Goal: Task Accomplishment & Management: Complete application form

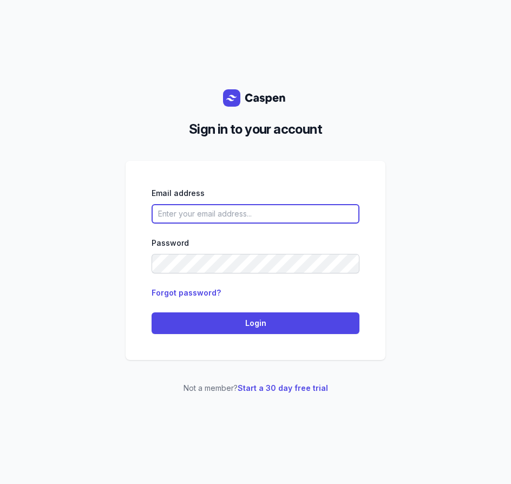
click at [268, 212] on input "email" at bounding box center [256, 214] width 208 height 20
click at [263, 213] on input "email" at bounding box center [256, 214] width 208 height 20
click at [511, 212] on com-1password-button at bounding box center [511, 242] width 0 height 484
click at [511, 215] on com-1password-button at bounding box center [511, 242] width 0 height 484
click at [237, 217] on input "email" at bounding box center [256, 214] width 208 height 20
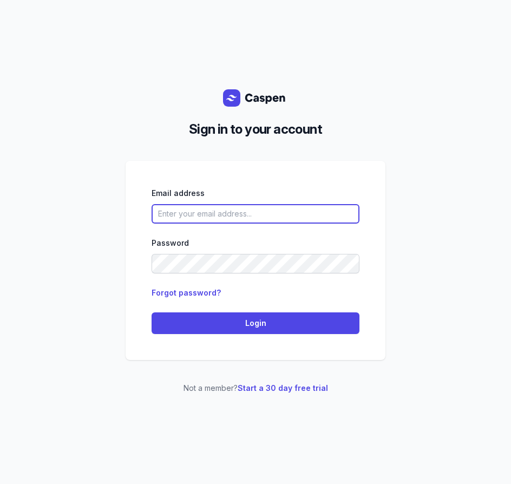
click at [511, 212] on com-1password-button at bounding box center [511, 242] width 0 height 484
drag, startPoint x: 296, startPoint y: 219, endPoint x: 361, endPoint y: 216, distance: 65.1
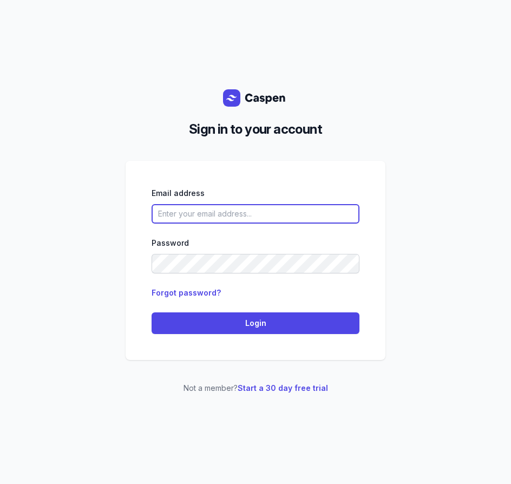
click at [296, 219] on input "email" at bounding box center [256, 214] width 208 height 20
click at [511, 215] on com-1password-button at bounding box center [511, 242] width 0 height 484
type input "[EMAIL_ADDRESS][DOMAIN_NAME]"
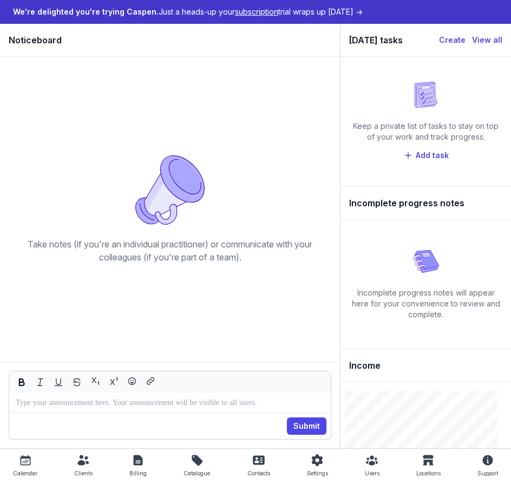
click at [249, 464] on div "Contacts" at bounding box center [259, 467] width 23 height 26
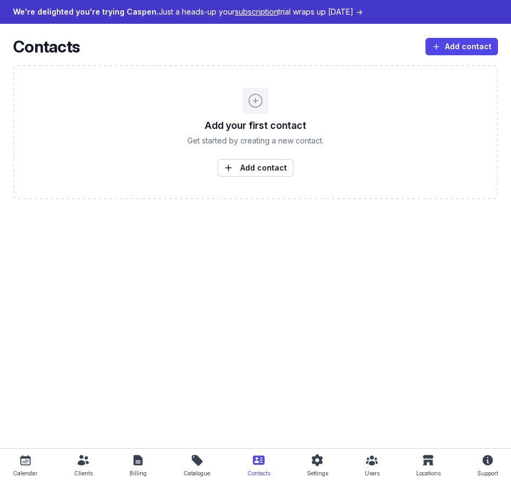
drag, startPoint x: 144, startPoint y: 471, endPoint x: 88, endPoint y: 465, distance: 55.6
click at [144, 471] on link "Billing" at bounding box center [138, 467] width 26 height 22
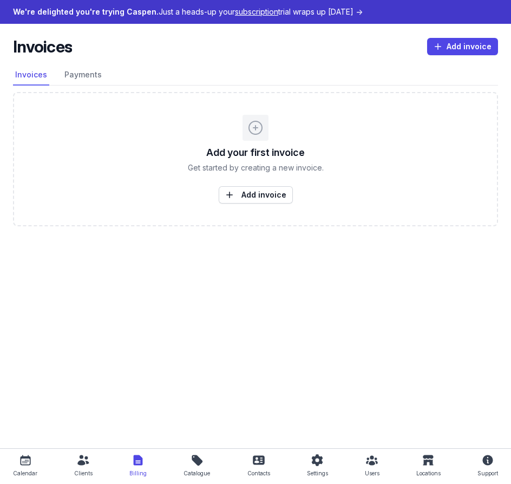
click at [72, 462] on link "Clients" at bounding box center [83, 467] width 27 height 22
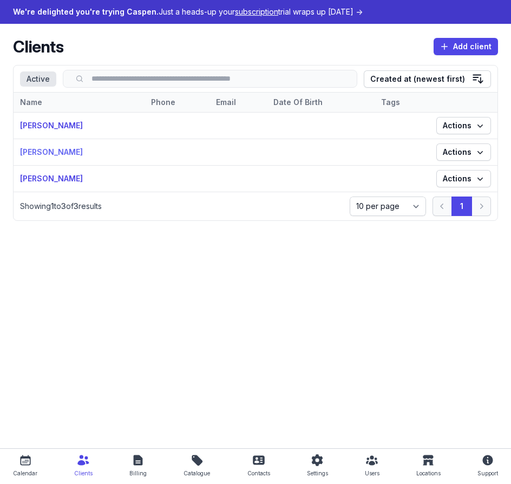
click at [50, 157] on link "[PERSON_NAME]" at bounding box center [51, 151] width 63 height 9
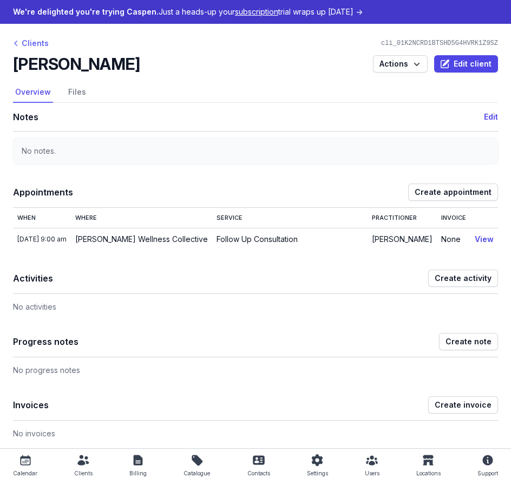
click at [42, 43] on div "Clients" at bounding box center [31, 43] width 36 height 13
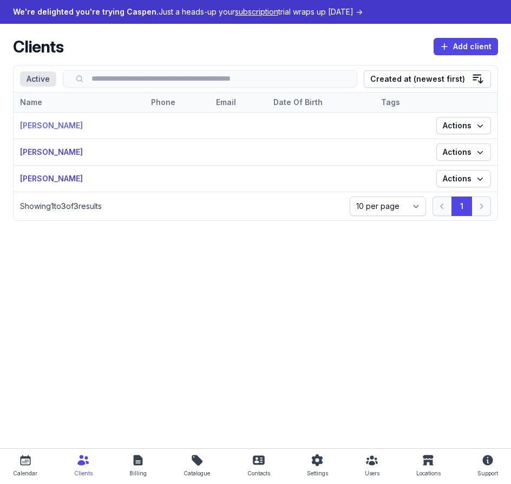
click at [67, 125] on link "[PERSON_NAME]" at bounding box center [51, 125] width 63 height 9
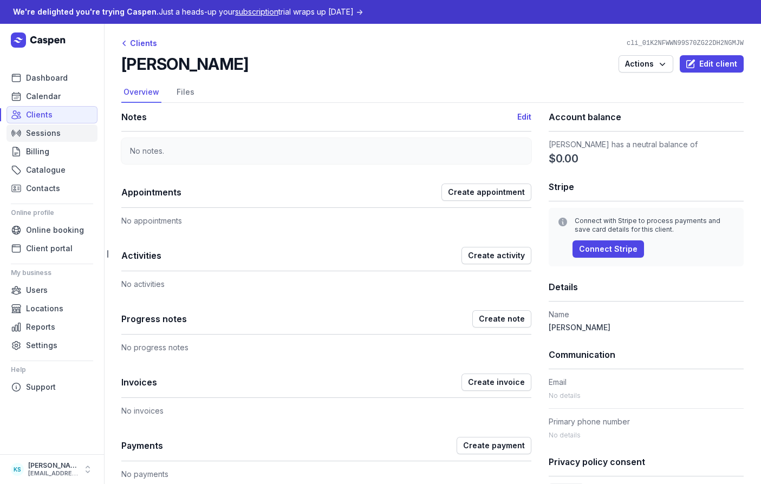
click at [31, 129] on span "Sessions" at bounding box center [43, 133] width 35 height 13
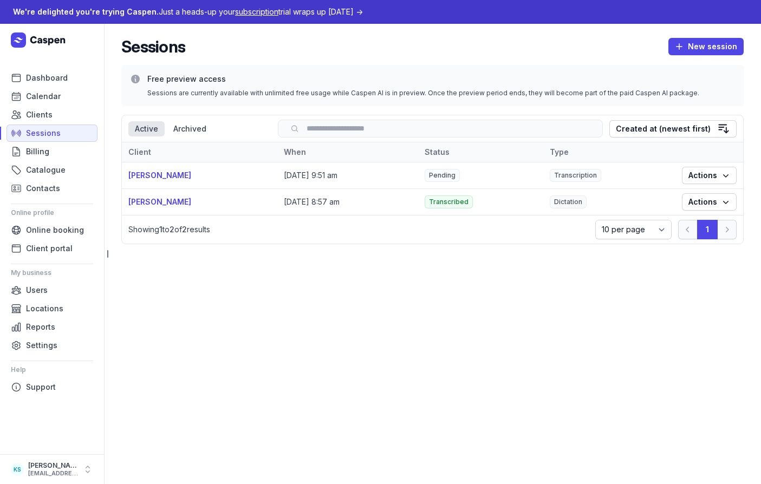
drag, startPoint x: 401, startPoint y: 203, endPoint x: 384, endPoint y: 203, distance: 17.3
click at [401, 203] on td "[DATE] 8:57 am" at bounding box center [347, 202] width 141 height 27
click at [166, 205] on link "[PERSON_NAME]" at bounding box center [159, 201] width 63 height 9
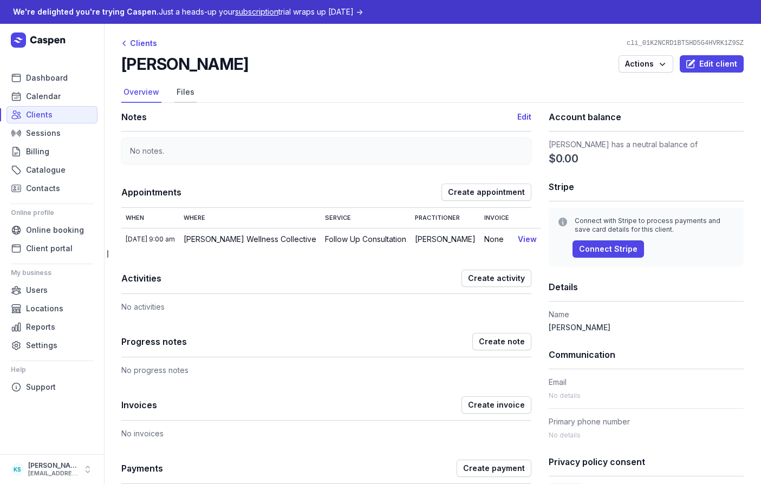
click at [182, 95] on link "Files" at bounding box center [185, 92] width 22 height 21
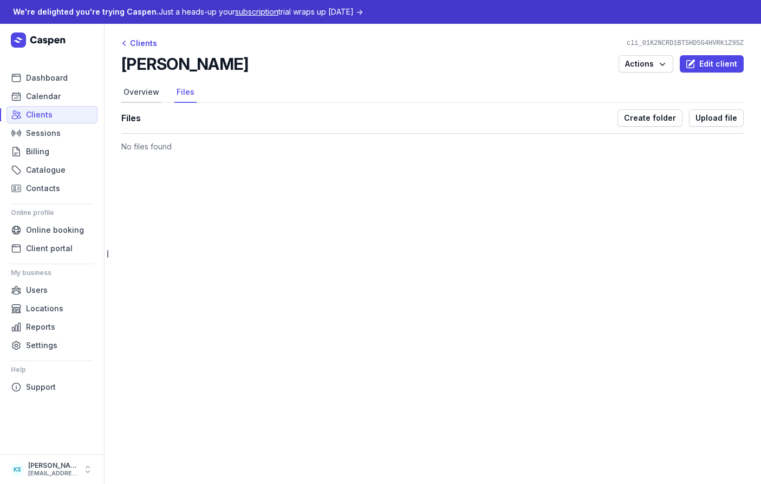
click at [147, 95] on link "Overview" at bounding box center [141, 92] width 40 height 21
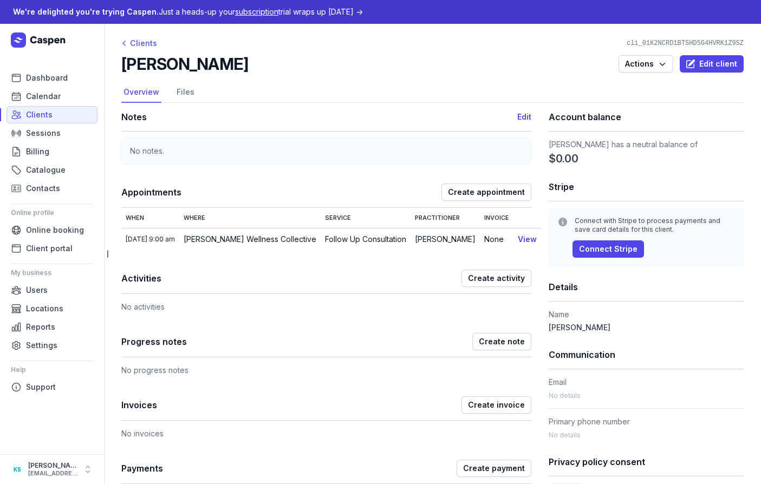
click at [134, 37] on div "Clients" at bounding box center [139, 43] width 36 height 13
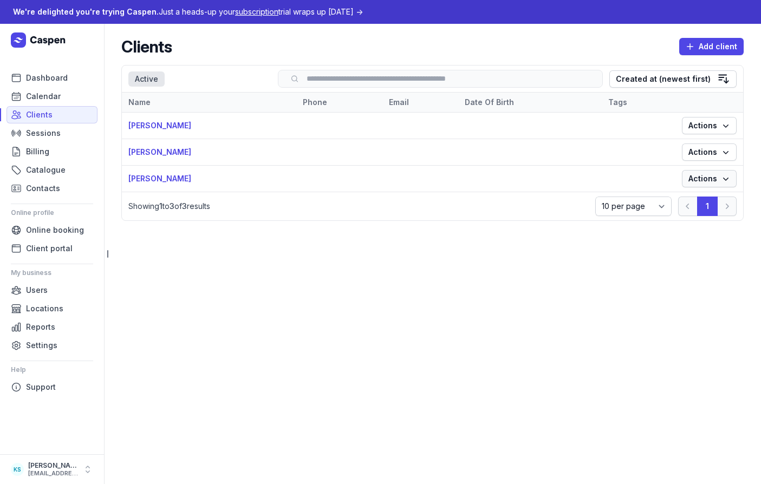
click at [511, 179] on icon "button" at bounding box center [726, 178] width 11 height 11
click at [511, 151] on span "Actions" at bounding box center [710, 152] width 42 height 13
click at [511, 168] on link "View" at bounding box center [675, 173] width 121 height 15
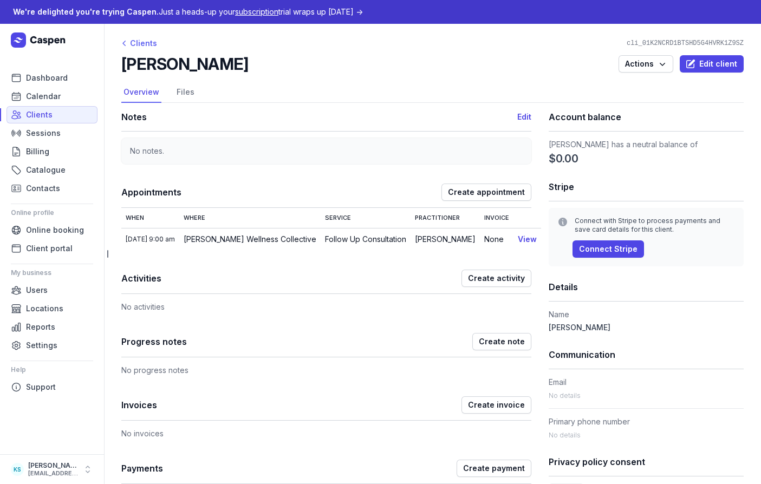
click at [154, 42] on div "Clients" at bounding box center [139, 43] width 36 height 13
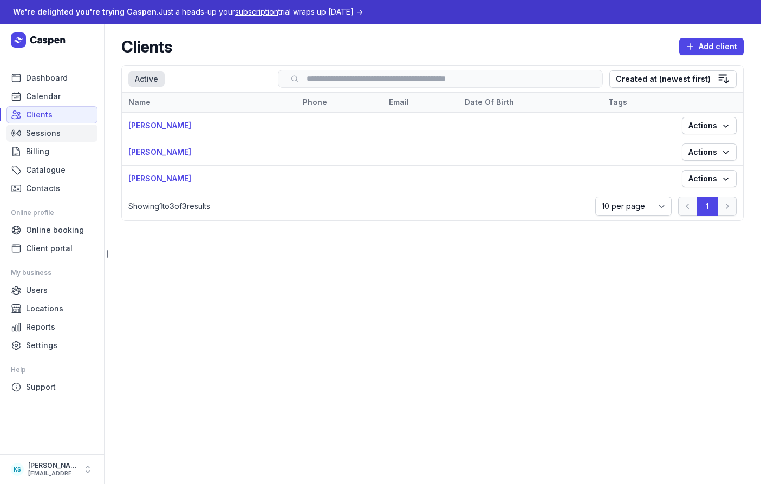
click at [41, 134] on span "Sessions" at bounding box center [43, 133] width 35 height 13
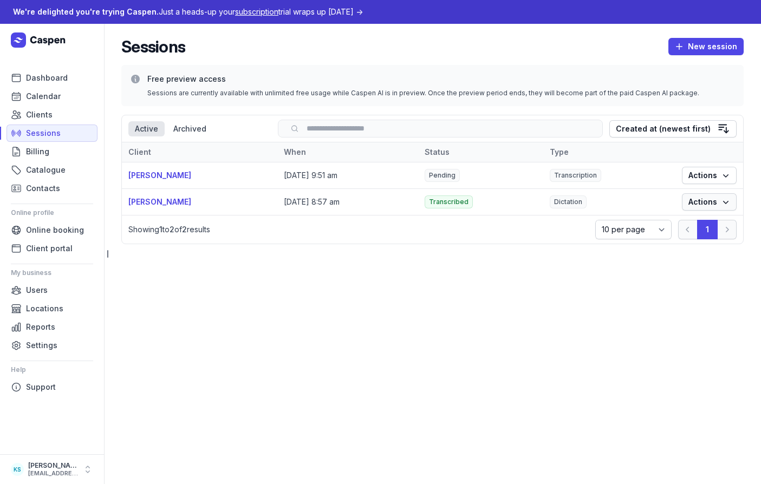
click at [511, 198] on span "Actions" at bounding box center [710, 202] width 42 height 13
click at [511, 219] on link "View" at bounding box center [675, 223] width 121 height 15
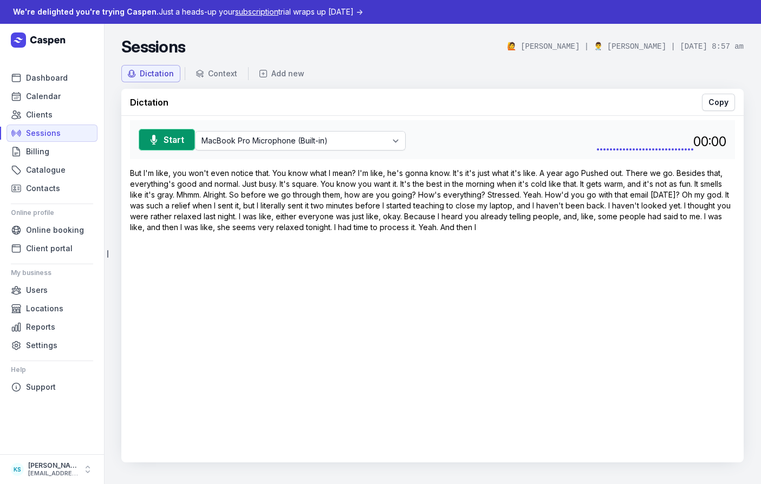
click at [511, 262] on div "Start MacBook Pro Microphone (Built-in) Kylie’s iPhone Microphone Default - Mac…" at bounding box center [432, 289] width 622 height 347
click at [203, 80] on button "Context" at bounding box center [217, 73] width 54 height 17
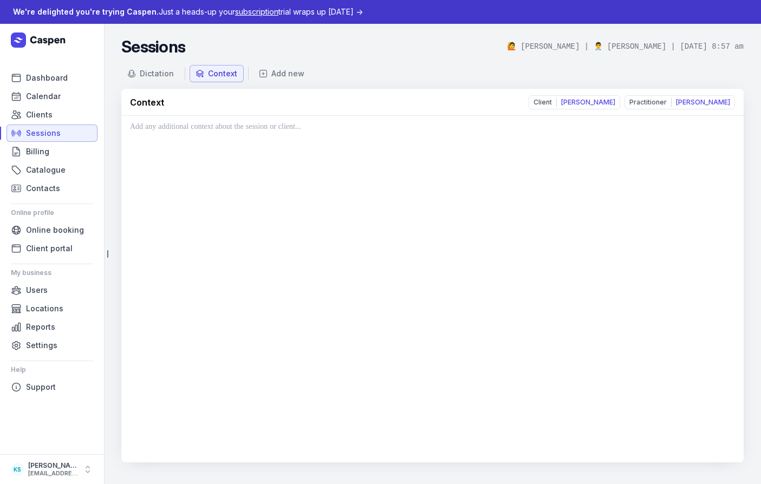
click at [43, 132] on span "Sessions" at bounding box center [43, 133] width 35 height 13
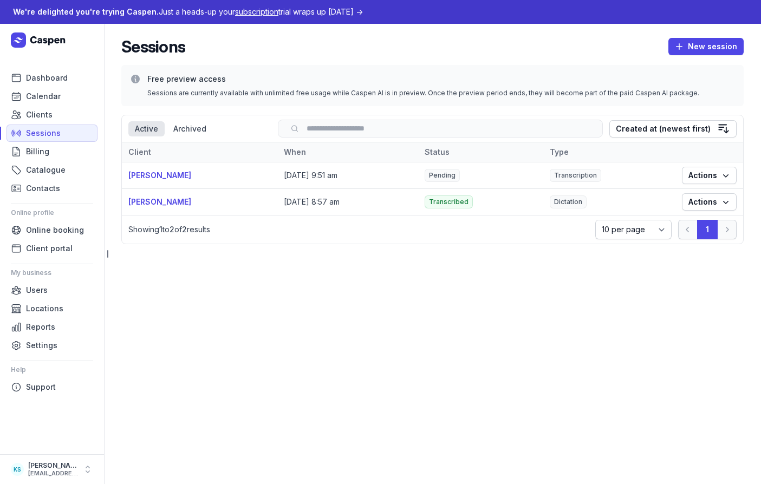
drag, startPoint x: 696, startPoint y: 173, endPoint x: 699, endPoint y: 185, distance: 12.4
click at [511, 173] on span "Actions" at bounding box center [710, 175] width 42 height 13
click at [511, 196] on link "View" at bounding box center [675, 197] width 121 height 15
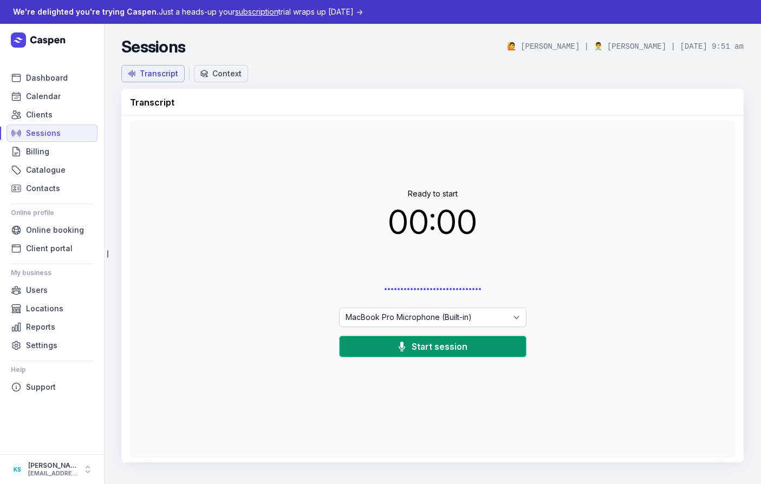
click at [217, 74] on div "Context" at bounding box center [226, 73] width 29 height 11
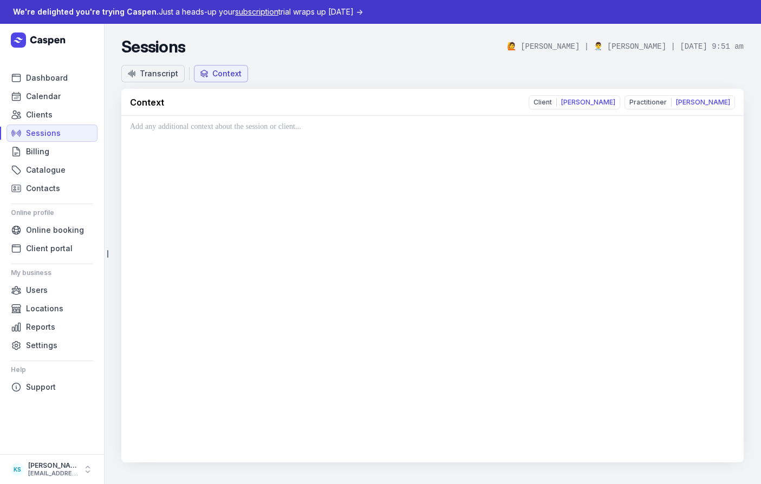
click at [140, 72] on div "Transcript" at bounding box center [159, 73] width 38 height 11
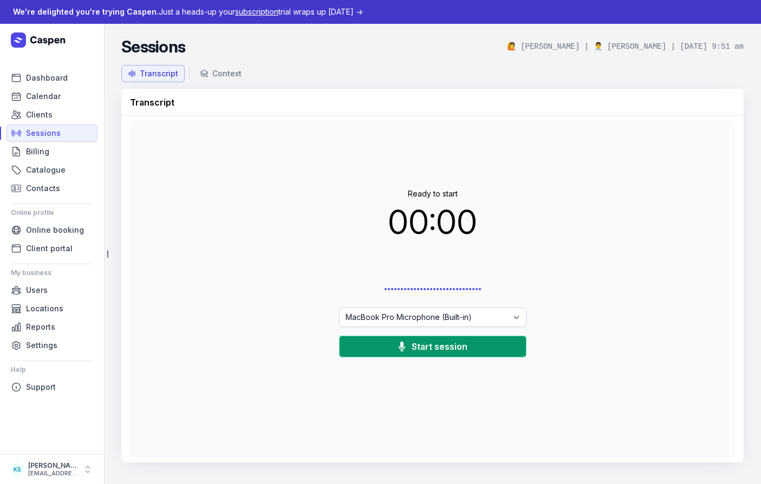
click at [305, 10] on div "We're delighted you're trying Caspen. Just a heads-up your subscription trial w…" at bounding box center [188, 11] width 350 height 13
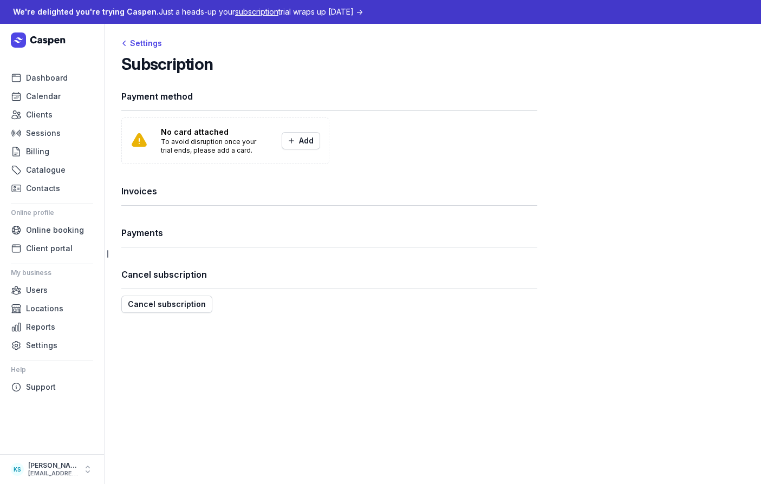
click at [260, 93] on div "Payment method No card attached To avoid disruption once your trial ends, pleas…" at bounding box center [329, 197] width 416 height 231
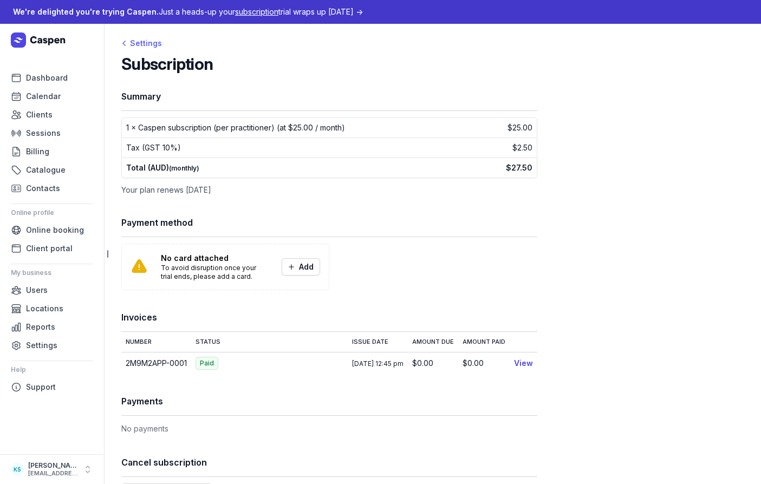
click at [122, 46] on icon at bounding box center [124, 43] width 11 height 11
click at [220, 49] on div "Settings" at bounding box center [432, 43] width 622 height 13
click at [50, 127] on span "Sessions" at bounding box center [43, 133] width 35 height 13
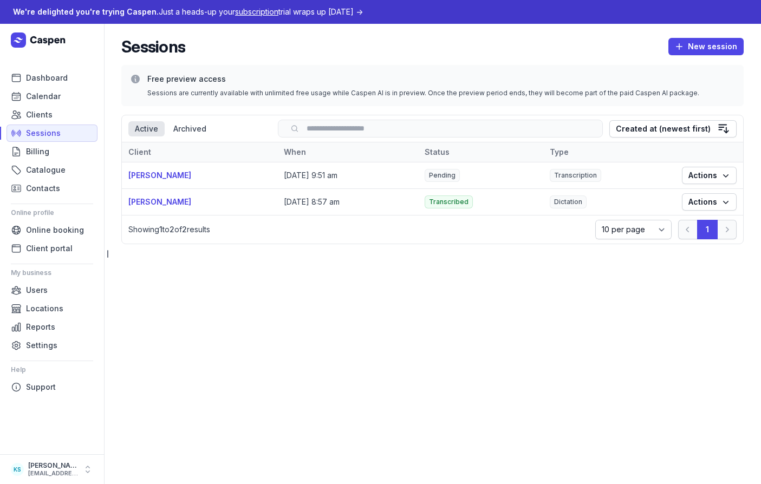
click at [237, 44] on div "Sessions New session" at bounding box center [432, 47] width 622 height 20
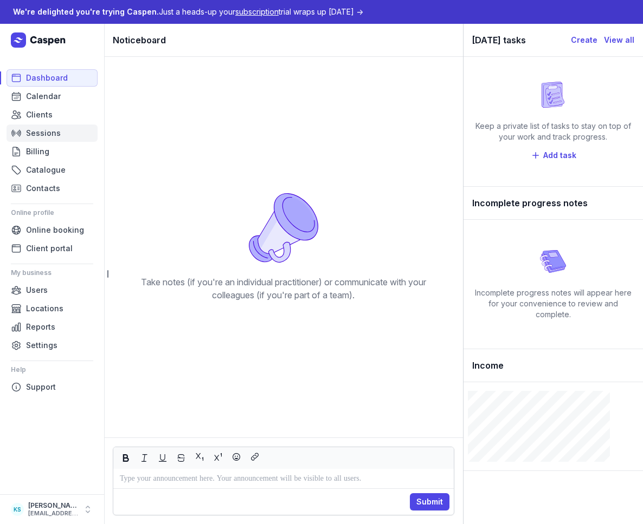
click at [32, 136] on span "Sessions" at bounding box center [43, 133] width 35 height 13
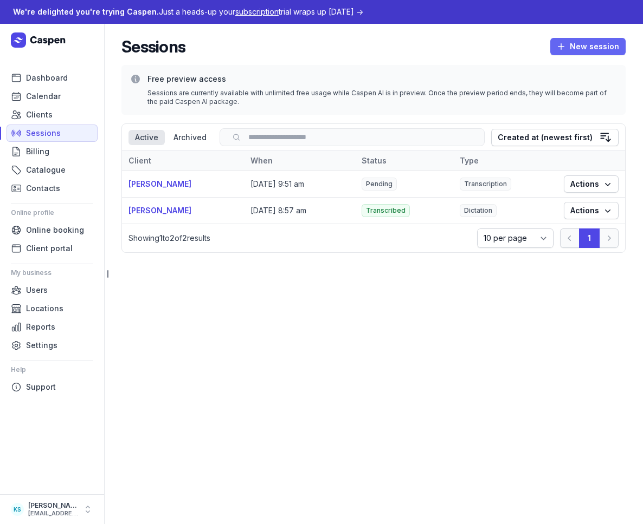
click at [548, 43] on icon "button" at bounding box center [560, 46] width 11 height 11
click at [545, 69] on button "Transcribe" at bounding box center [564, 69] width 121 height 15
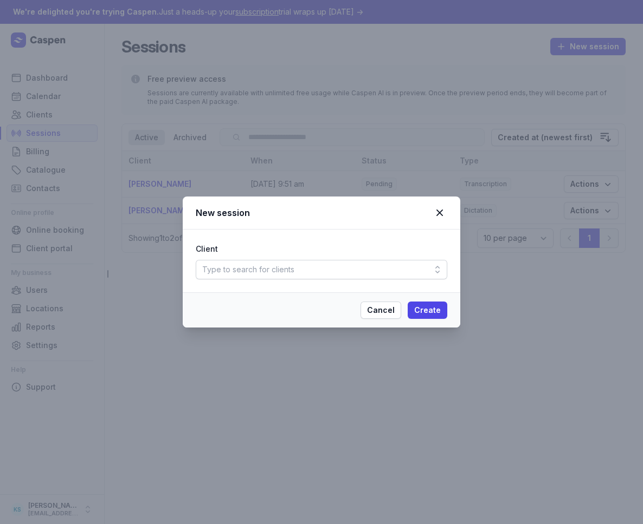
click at [351, 273] on div "Type to search for clients" at bounding box center [321, 270] width 251 height 20
click at [335, 311] on div "Create client" at bounding box center [321, 314] width 251 height 22
select select
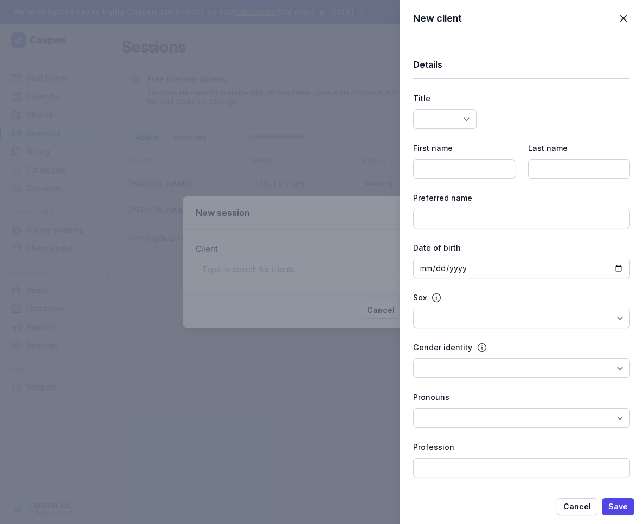
select select
click at [470, 167] on input at bounding box center [464, 169] width 102 height 20
type input "[PERSON_NAME]"
click at [548, 508] on span "Save" at bounding box center [618, 507] width 20 height 13
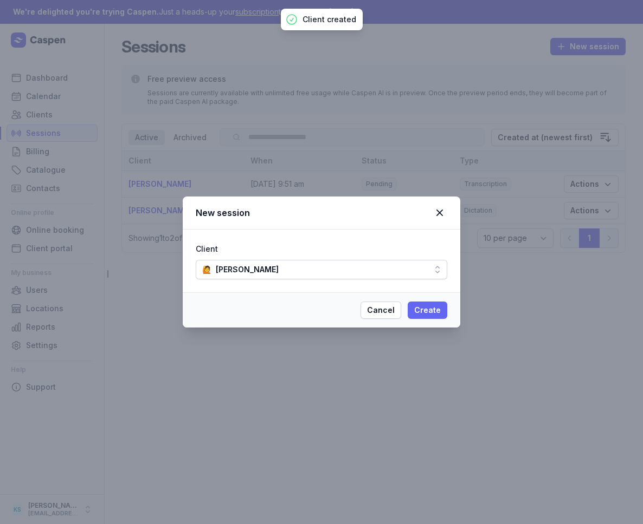
click at [430, 309] on span "Create" at bounding box center [427, 310] width 27 height 13
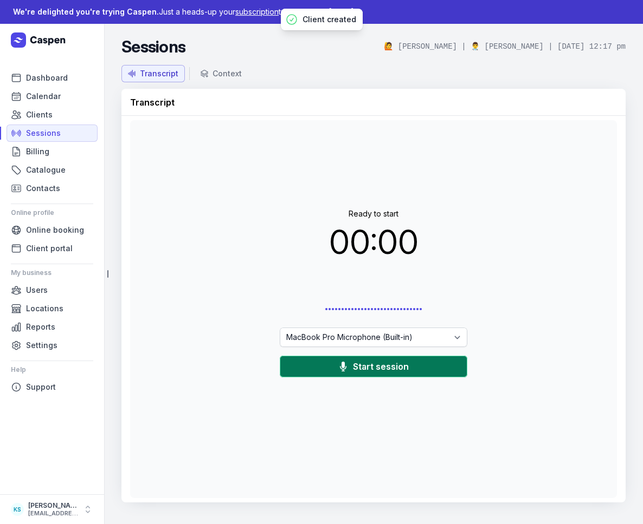
click at [398, 369] on span "Start session" at bounding box center [381, 366] width 56 height 13
